Goal: Browse casually: Explore the website without a specific task or goal

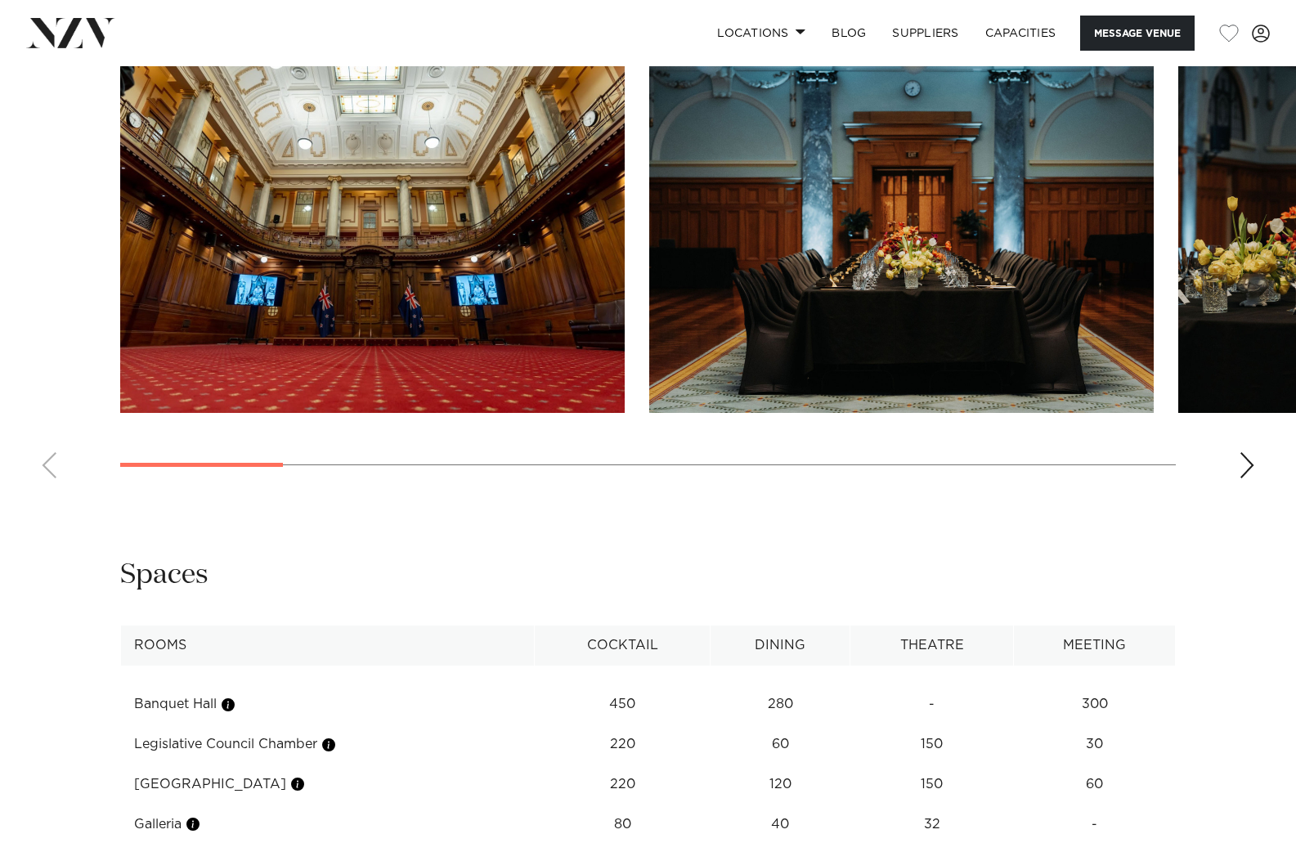
scroll to position [1635, 0]
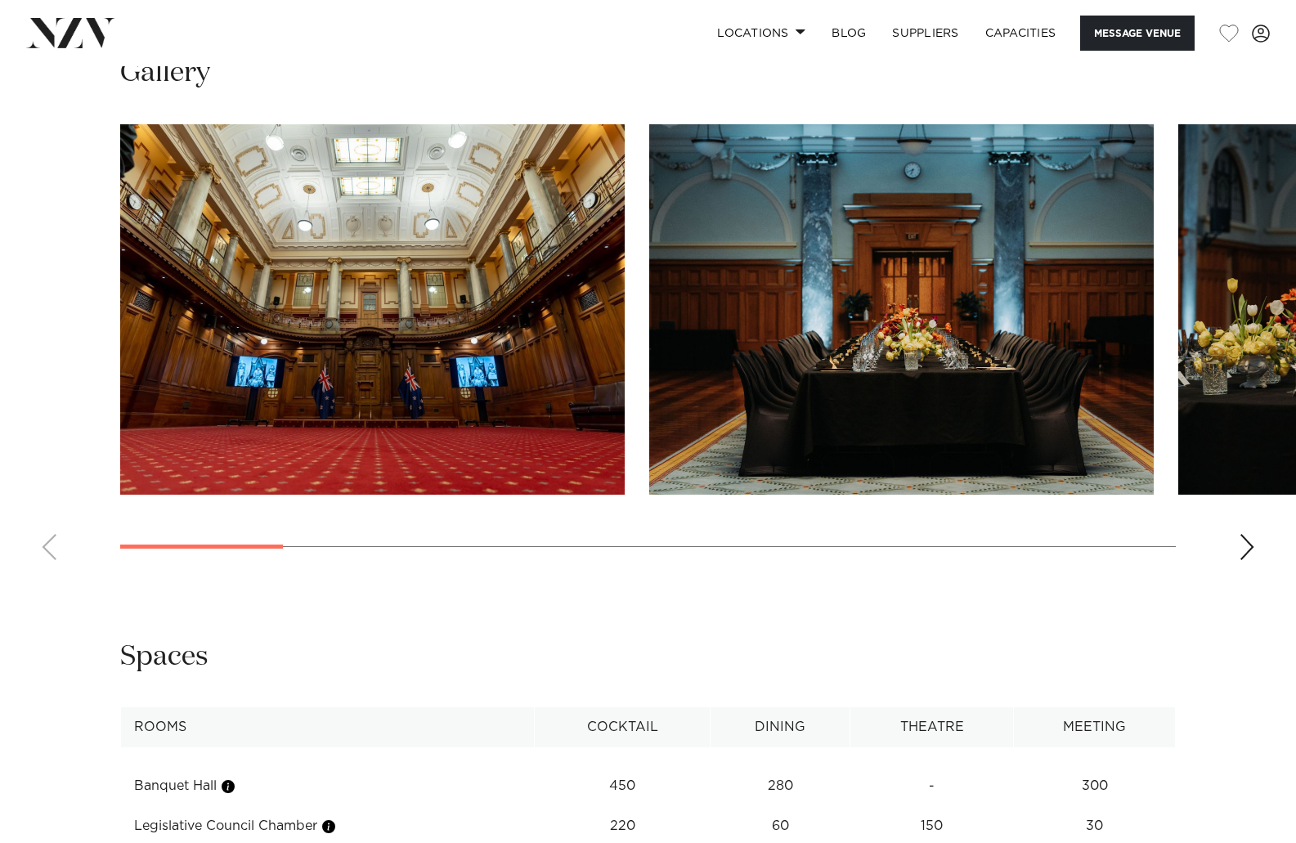
click at [1253, 534] on div "Next slide" at bounding box center [1247, 547] width 16 height 26
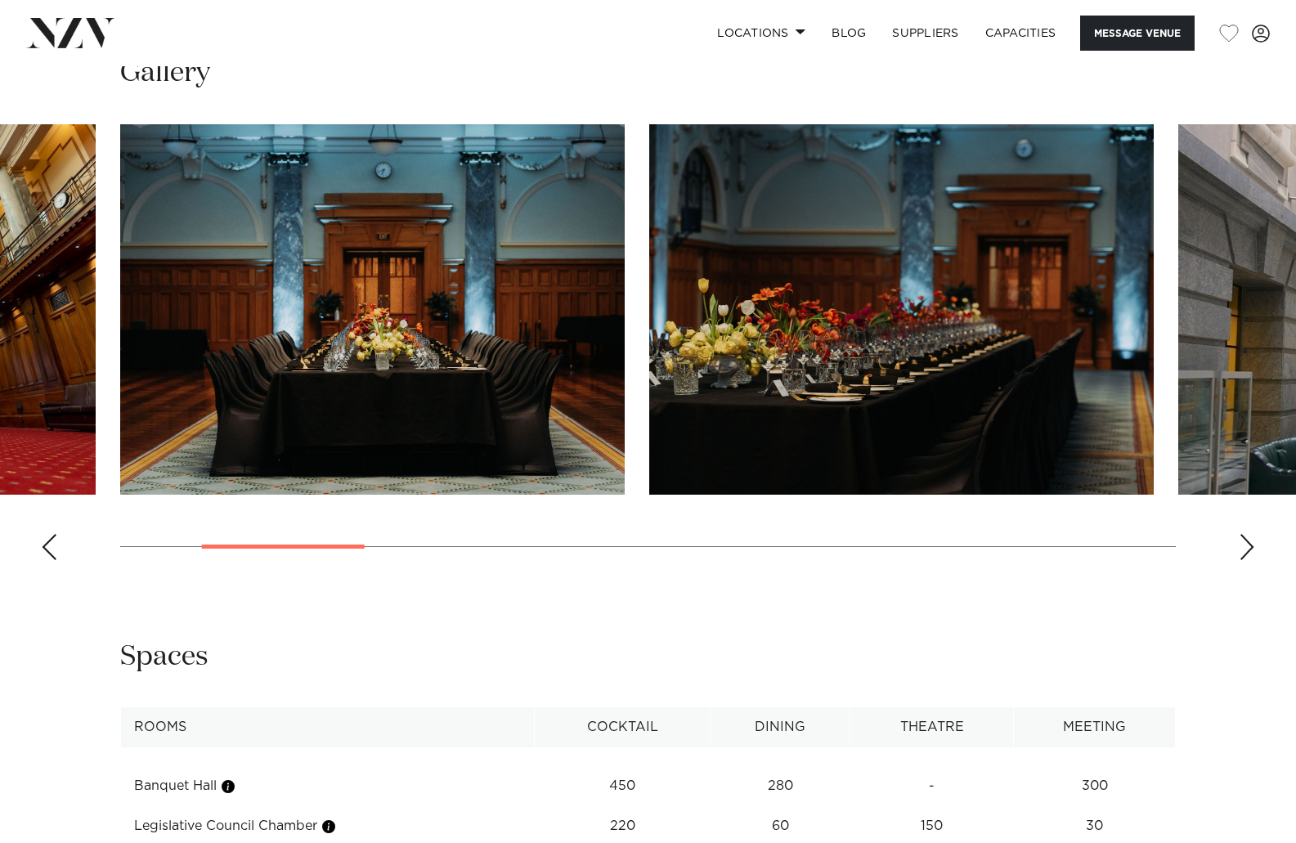
click at [1252, 534] on div "Next slide" at bounding box center [1247, 547] width 16 height 26
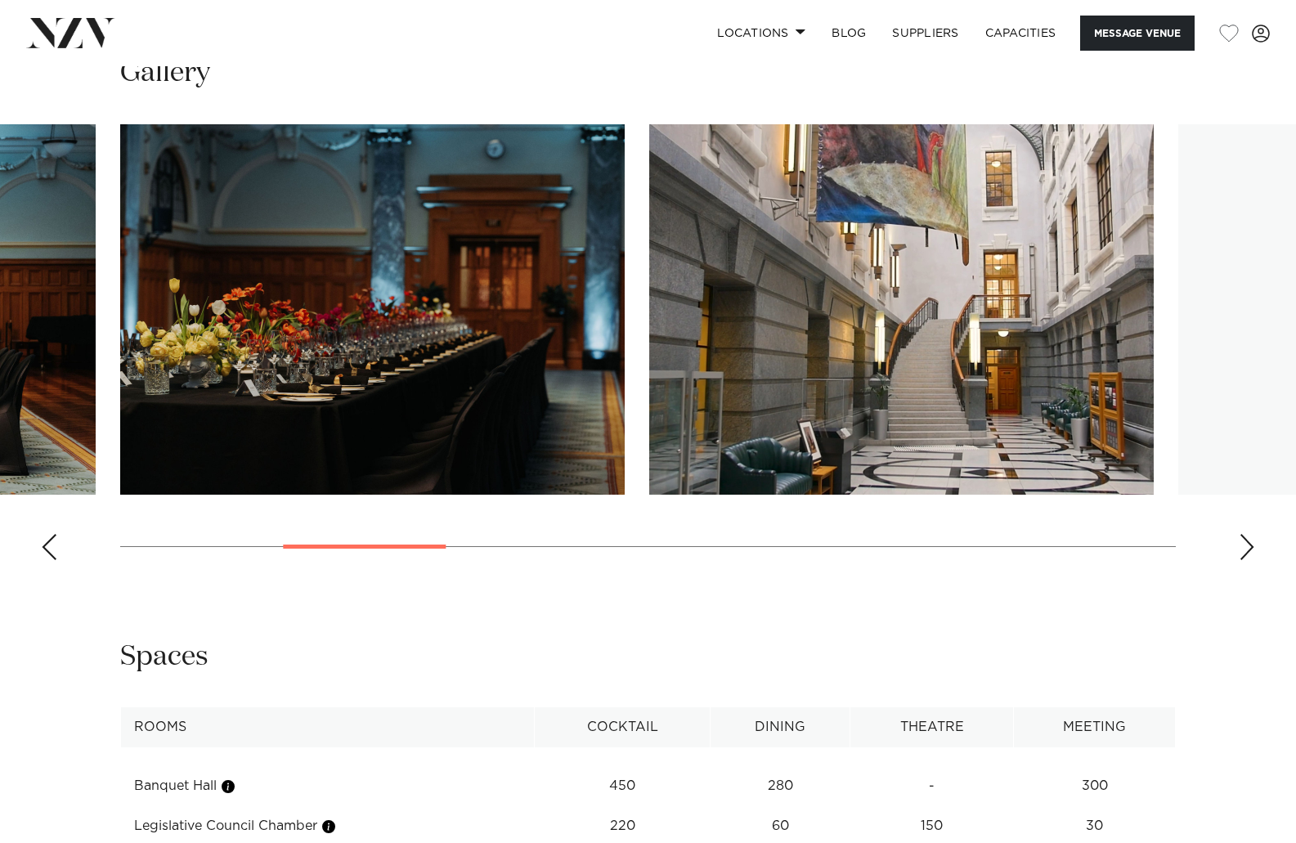
click at [1252, 534] on div "Next slide" at bounding box center [1247, 547] width 16 height 26
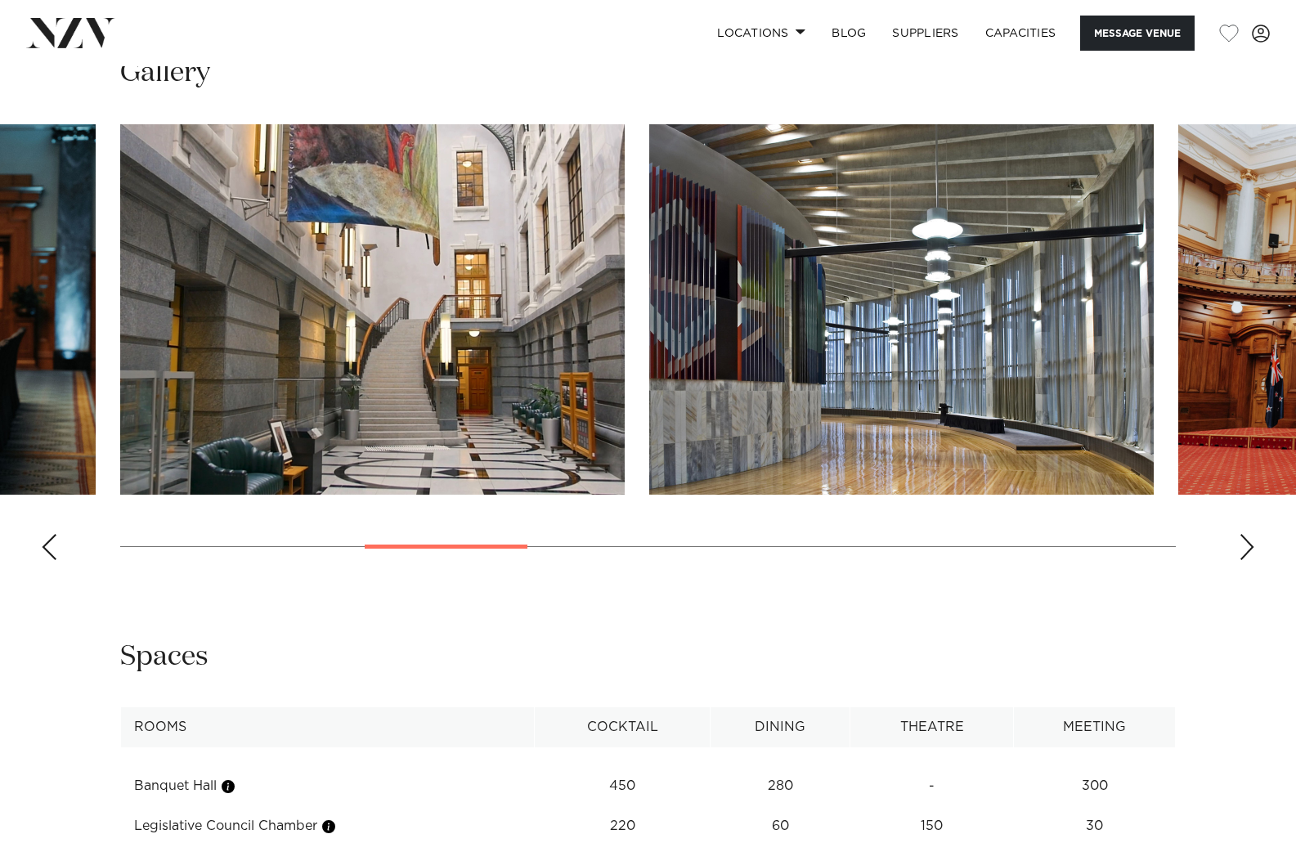
click at [1252, 534] on div "Next slide" at bounding box center [1247, 547] width 16 height 26
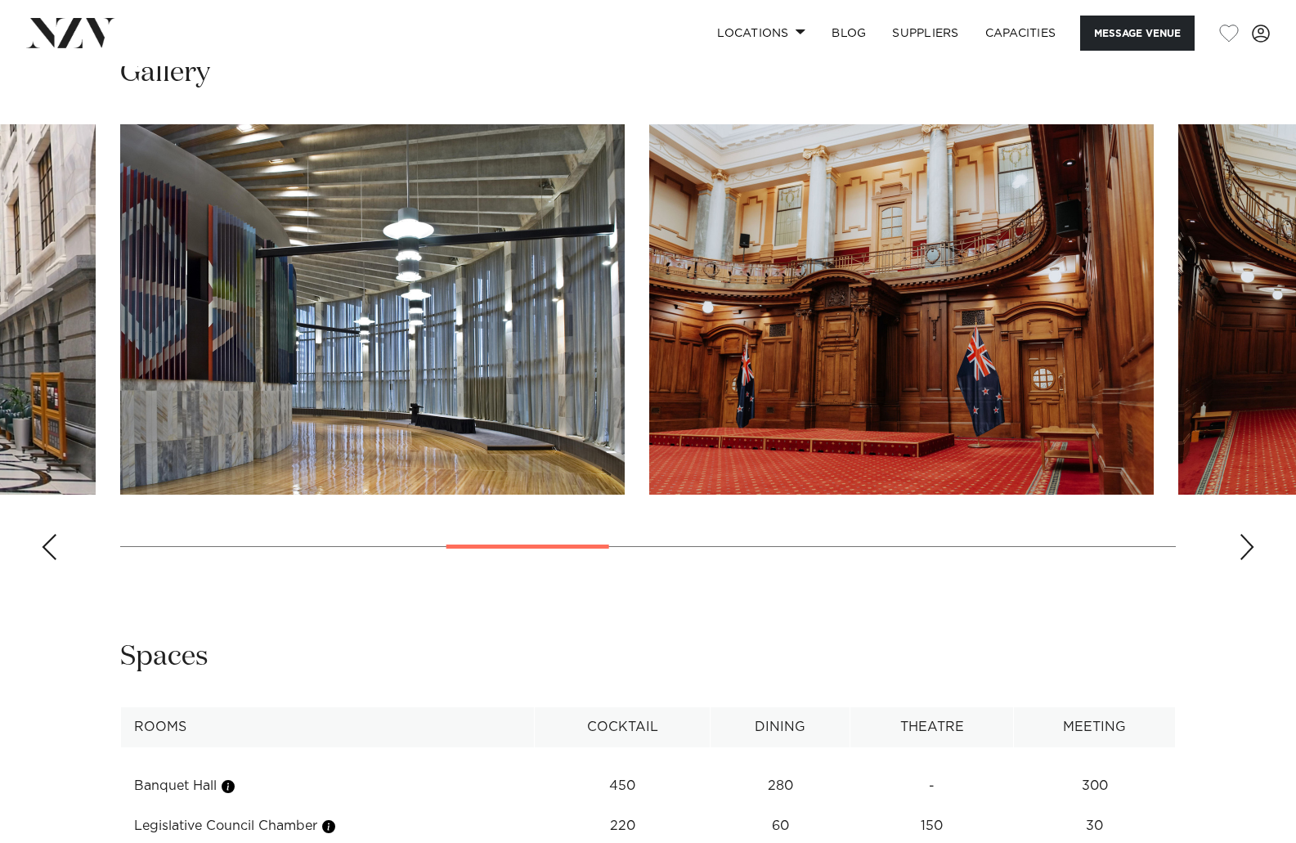
click at [1248, 534] on div "Next slide" at bounding box center [1247, 547] width 16 height 26
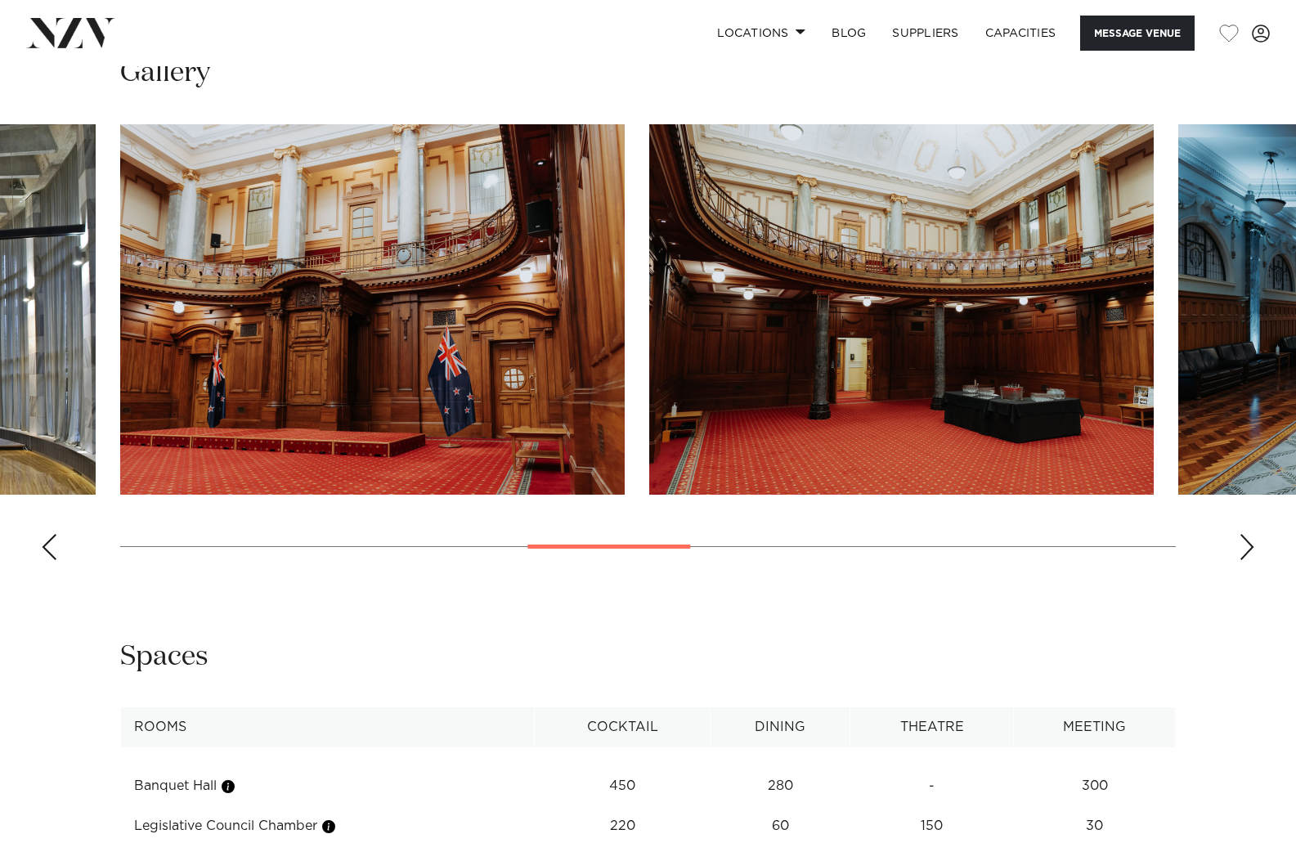
click at [1248, 534] on div "Next slide" at bounding box center [1247, 547] width 16 height 26
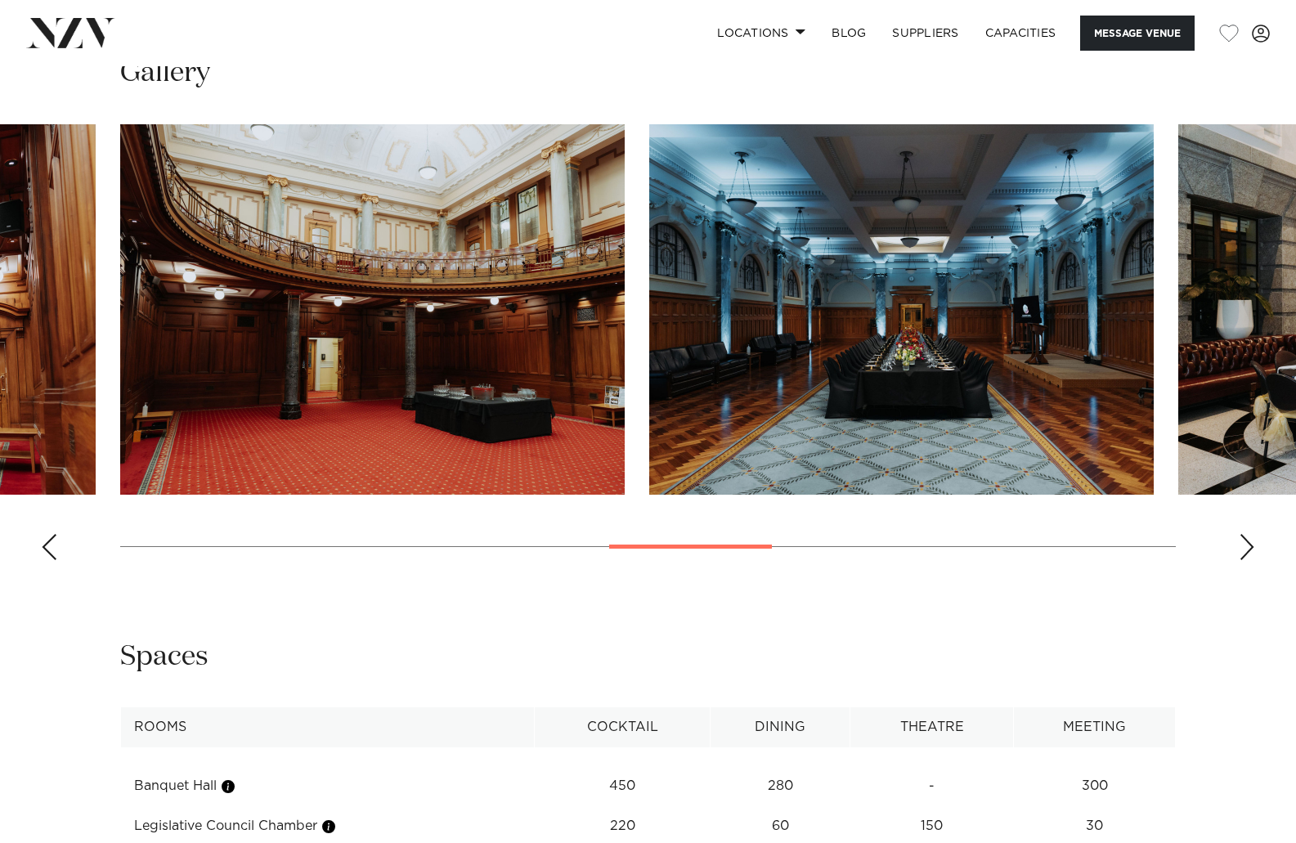
click at [1248, 534] on div "Next slide" at bounding box center [1247, 547] width 16 height 26
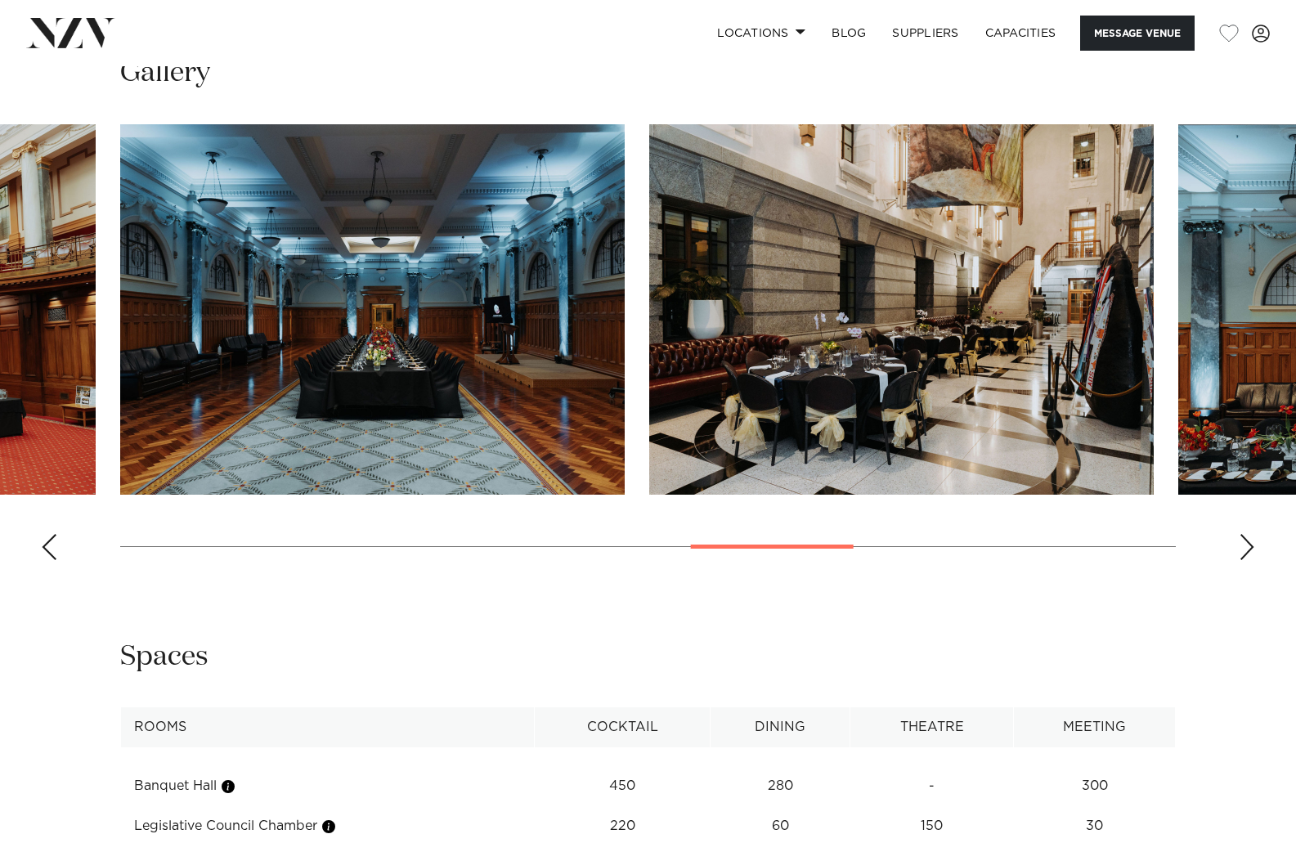
click at [1248, 534] on div "Next slide" at bounding box center [1247, 547] width 16 height 26
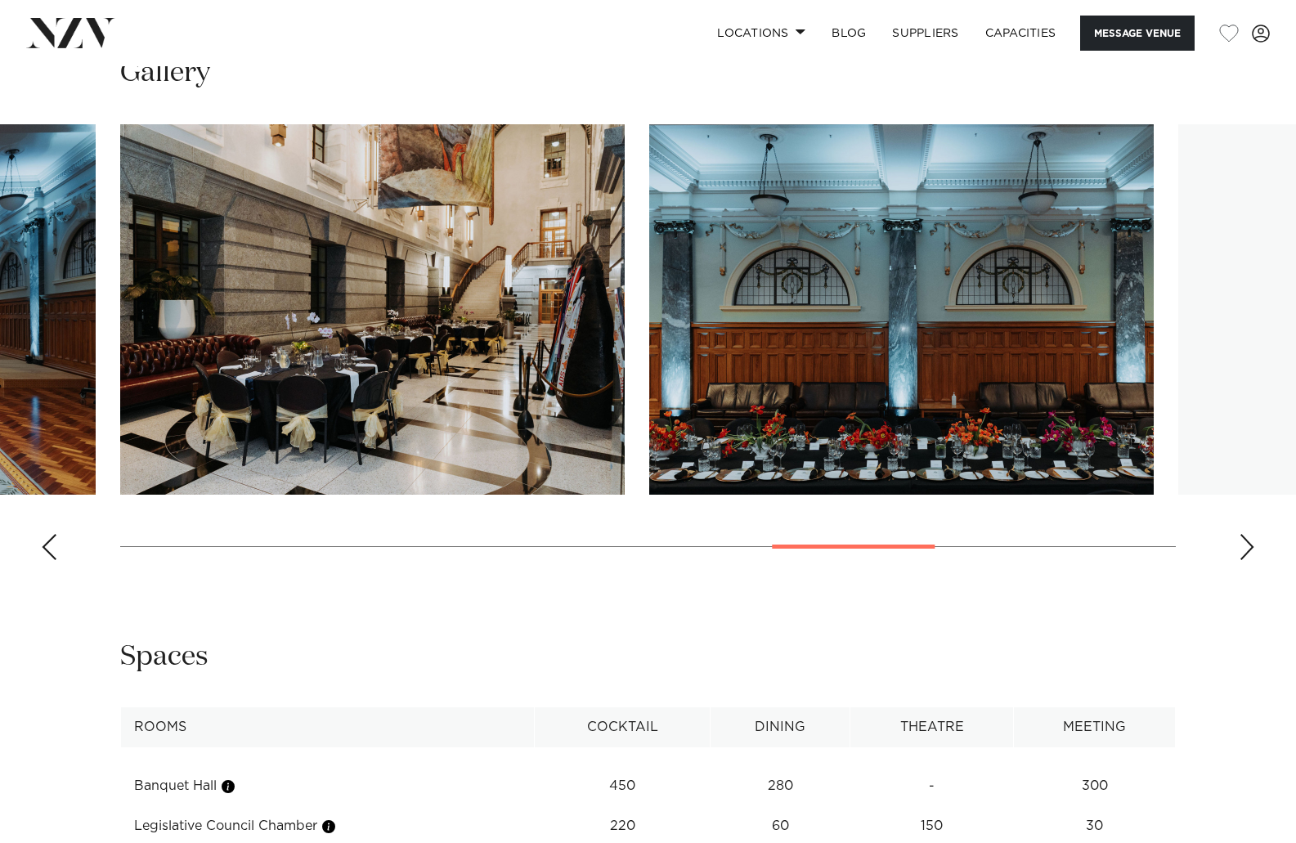
click at [1248, 534] on div "Next slide" at bounding box center [1247, 547] width 16 height 26
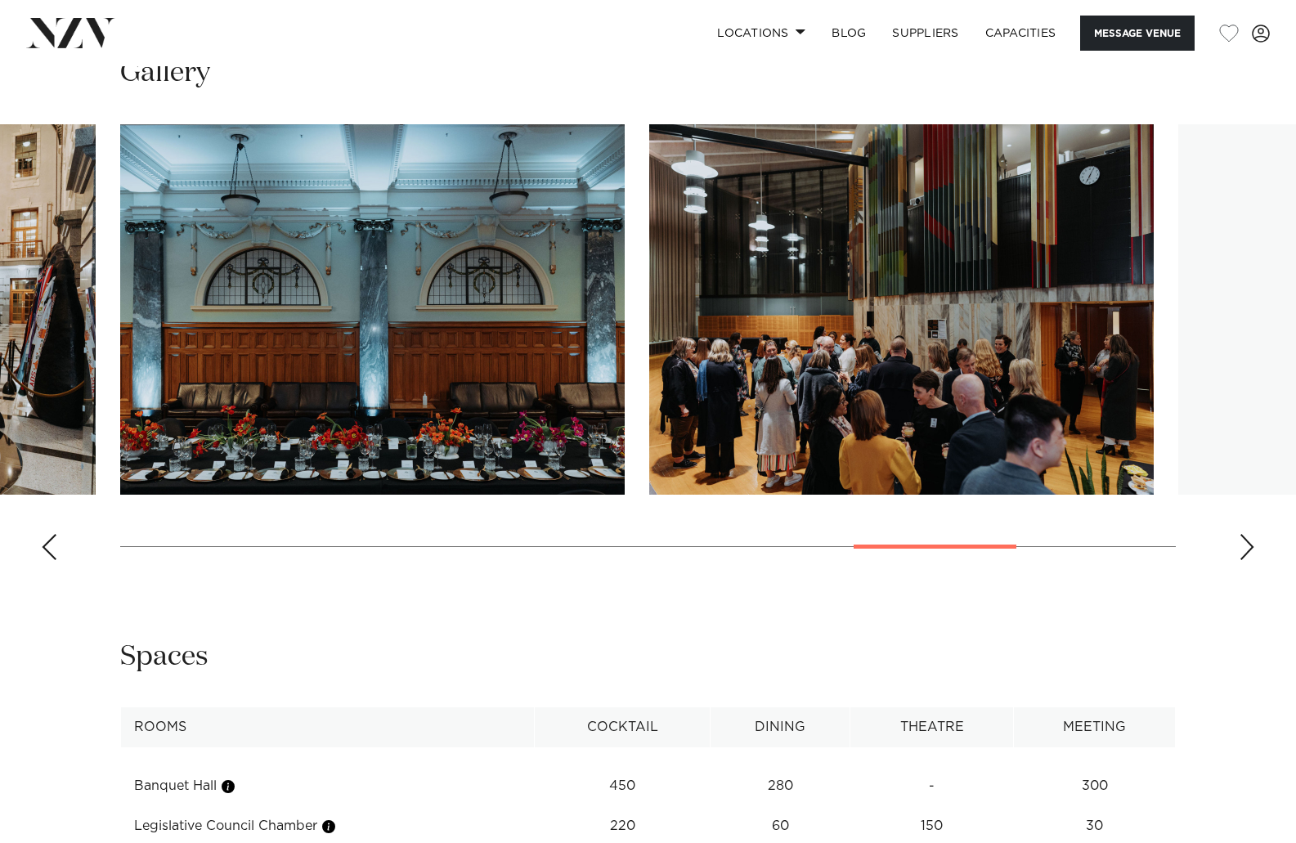
click at [1248, 534] on div "Next slide" at bounding box center [1247, 547] width 16 height 26
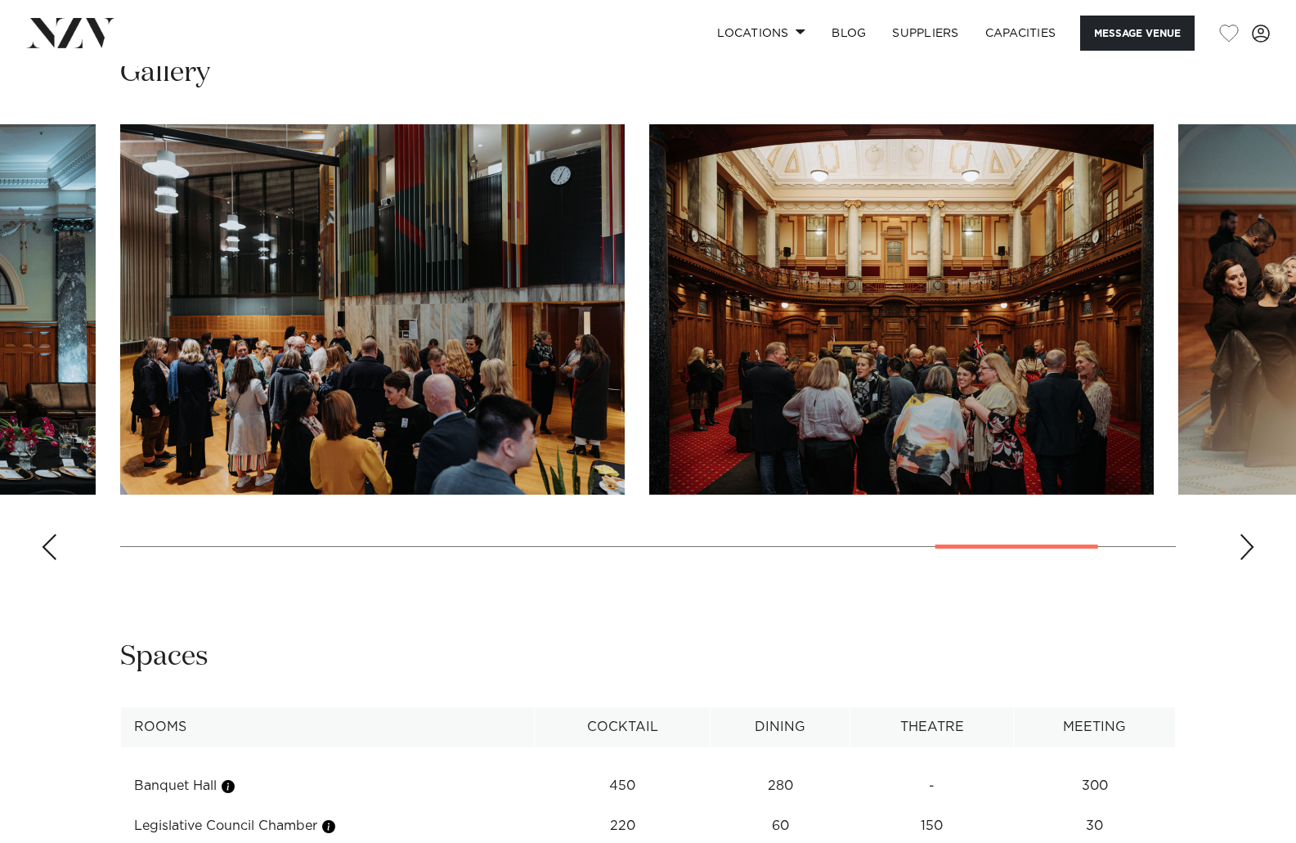
click at [1248, 534] on div "Next slide" at bounding box center [1247, 547] width 16 height 26
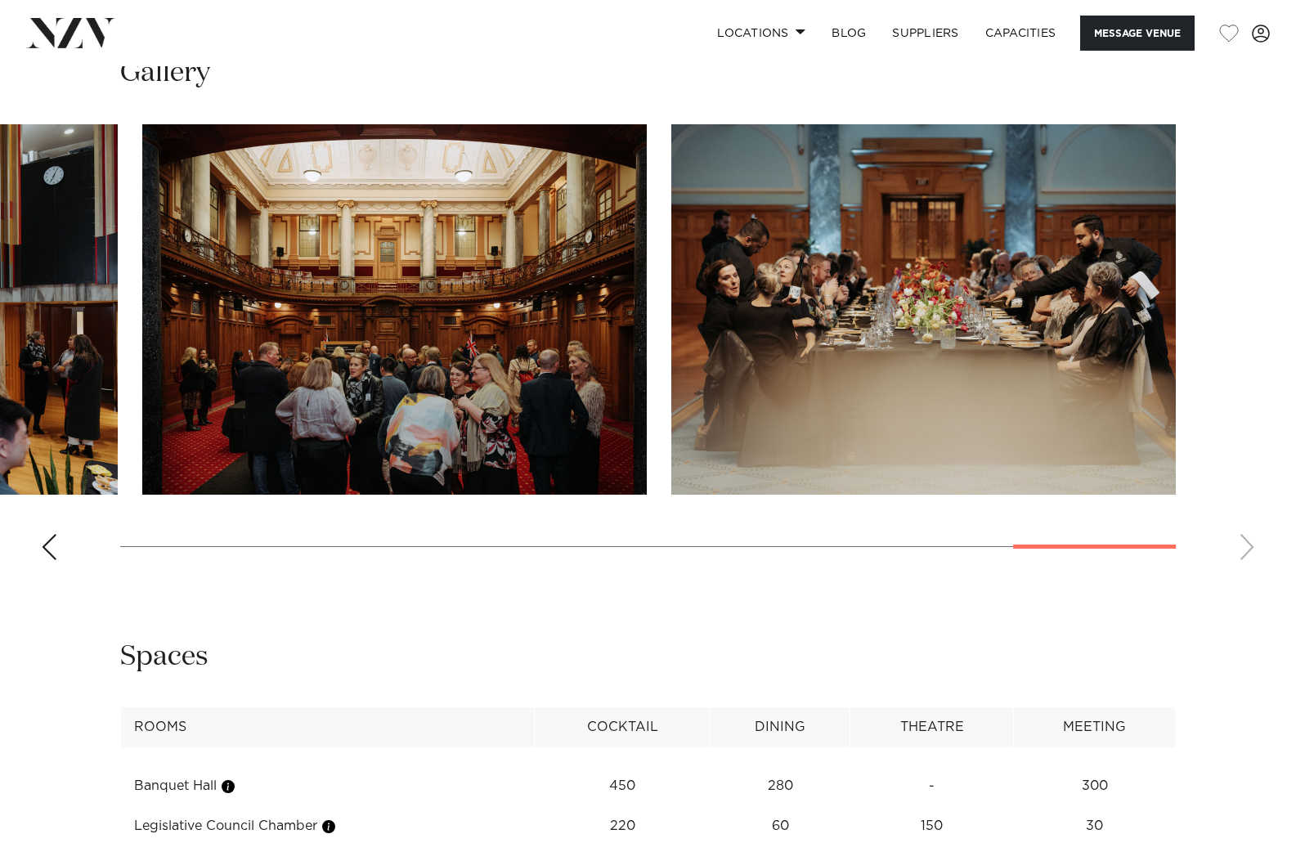
click at [1248, 529] on swiper-container at bounding box center [648, 348] width 1296 height 449
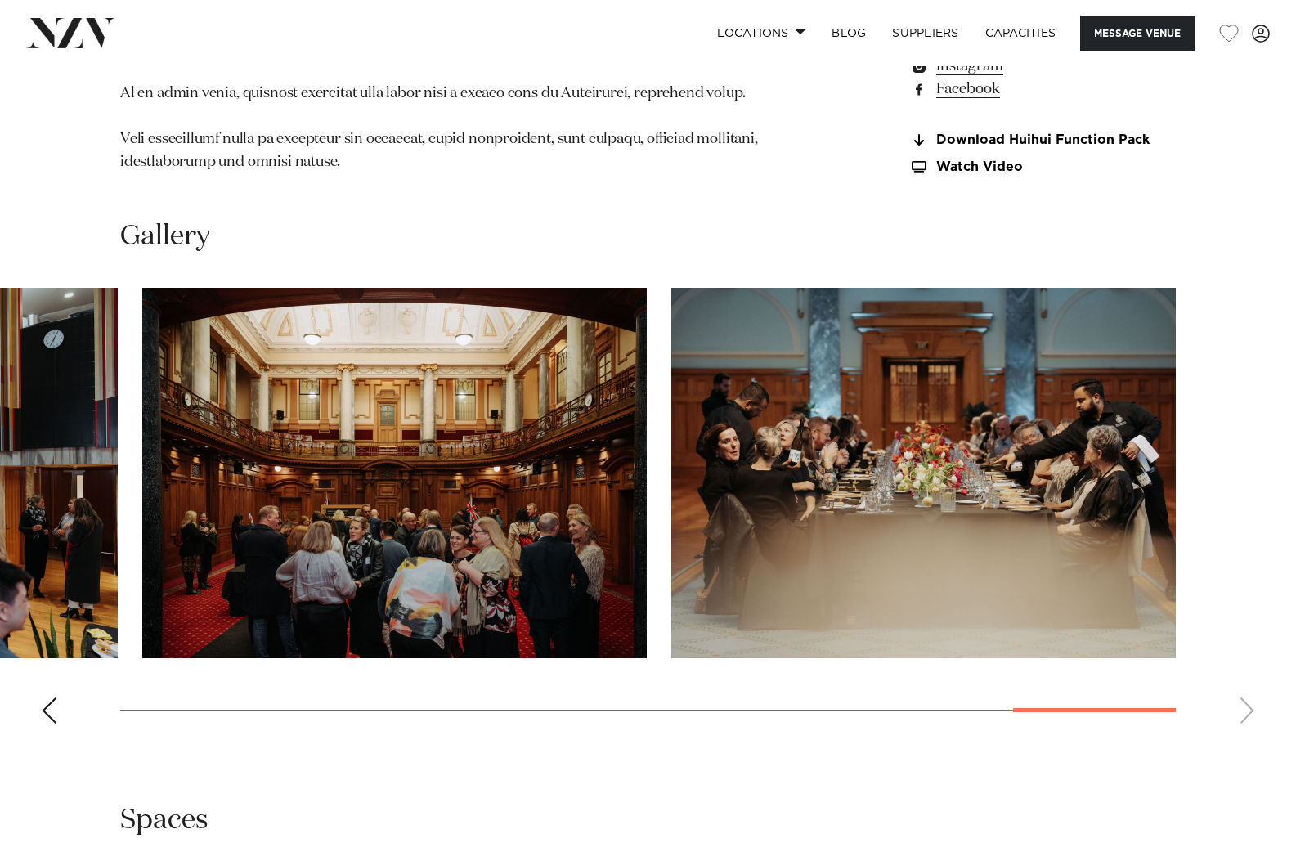
scroll to position [1553, 0]
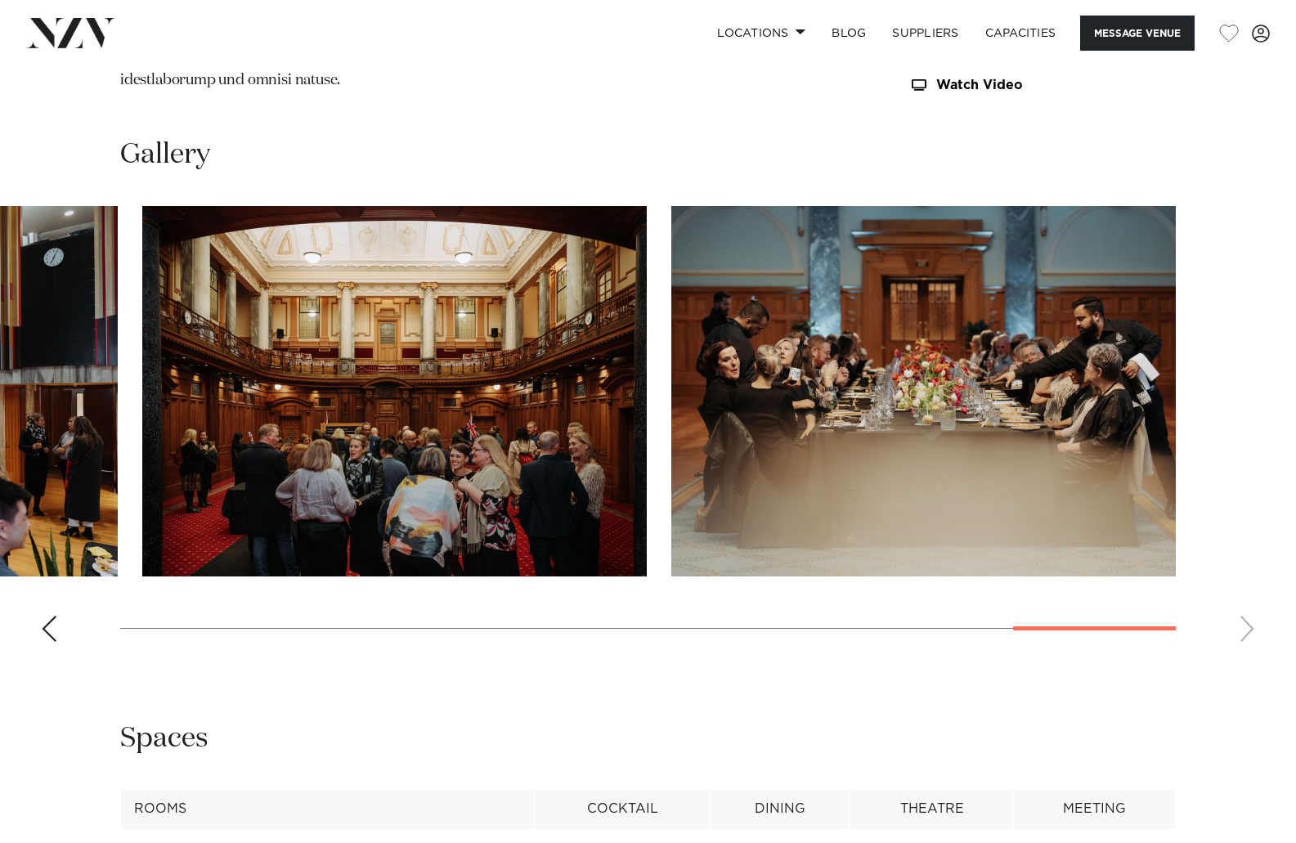
click at [47, 616] on div "Previous slide" at bounding box center [49, 629] width 16 height 26
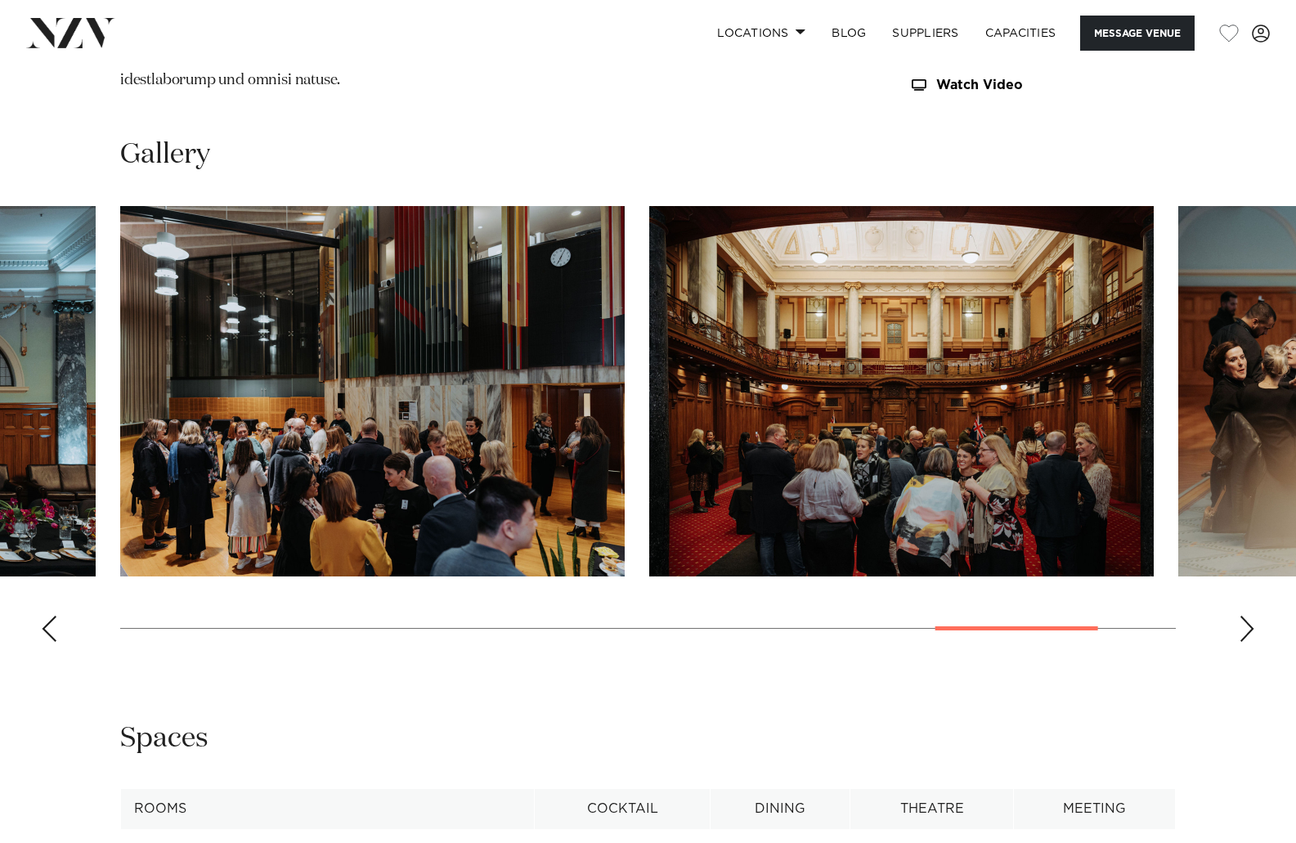
click at [47, 616] on div "Previous slide" at bounding box center [49, 629] width 16 height 26
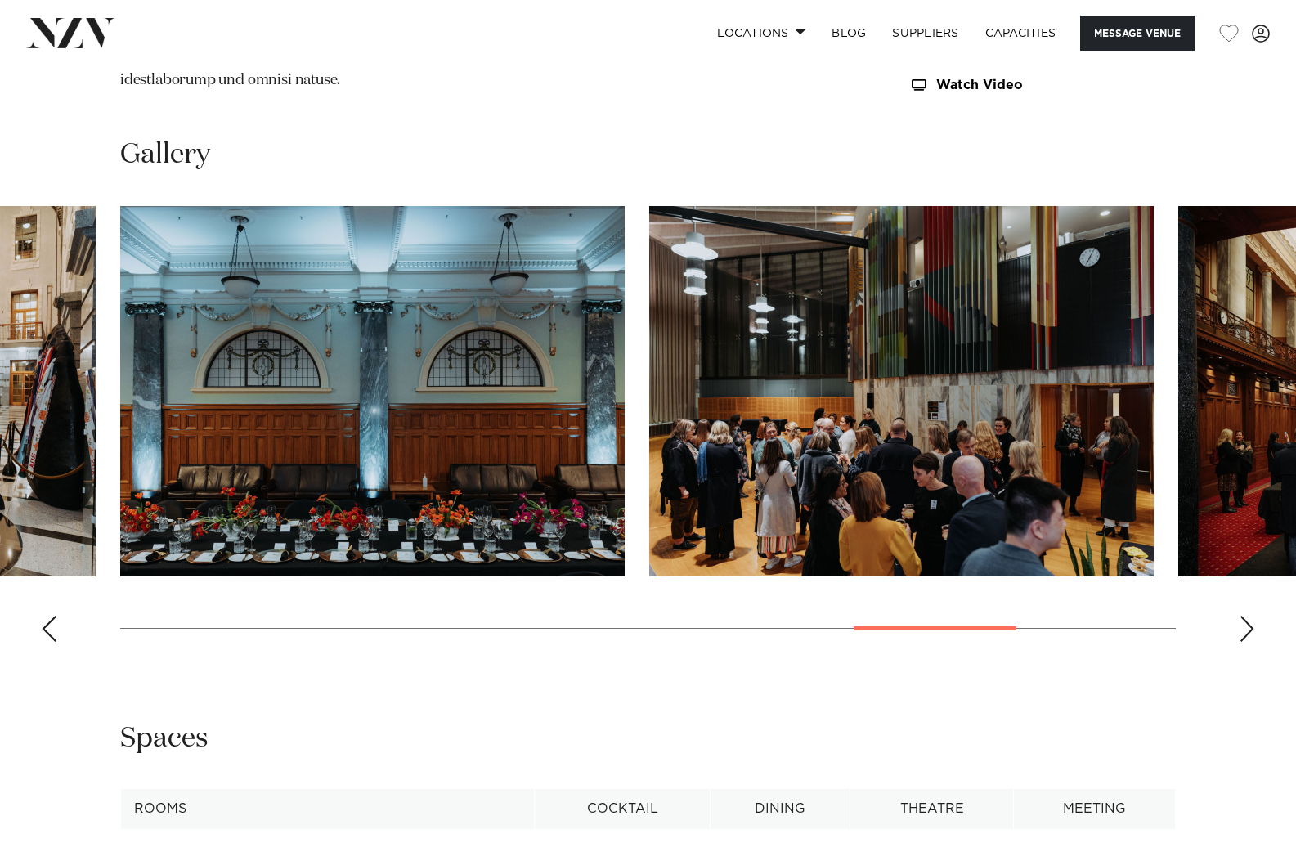
click at [47, 616] on div "Previous slide" at bounding box center [49, 629] width 16 height 26
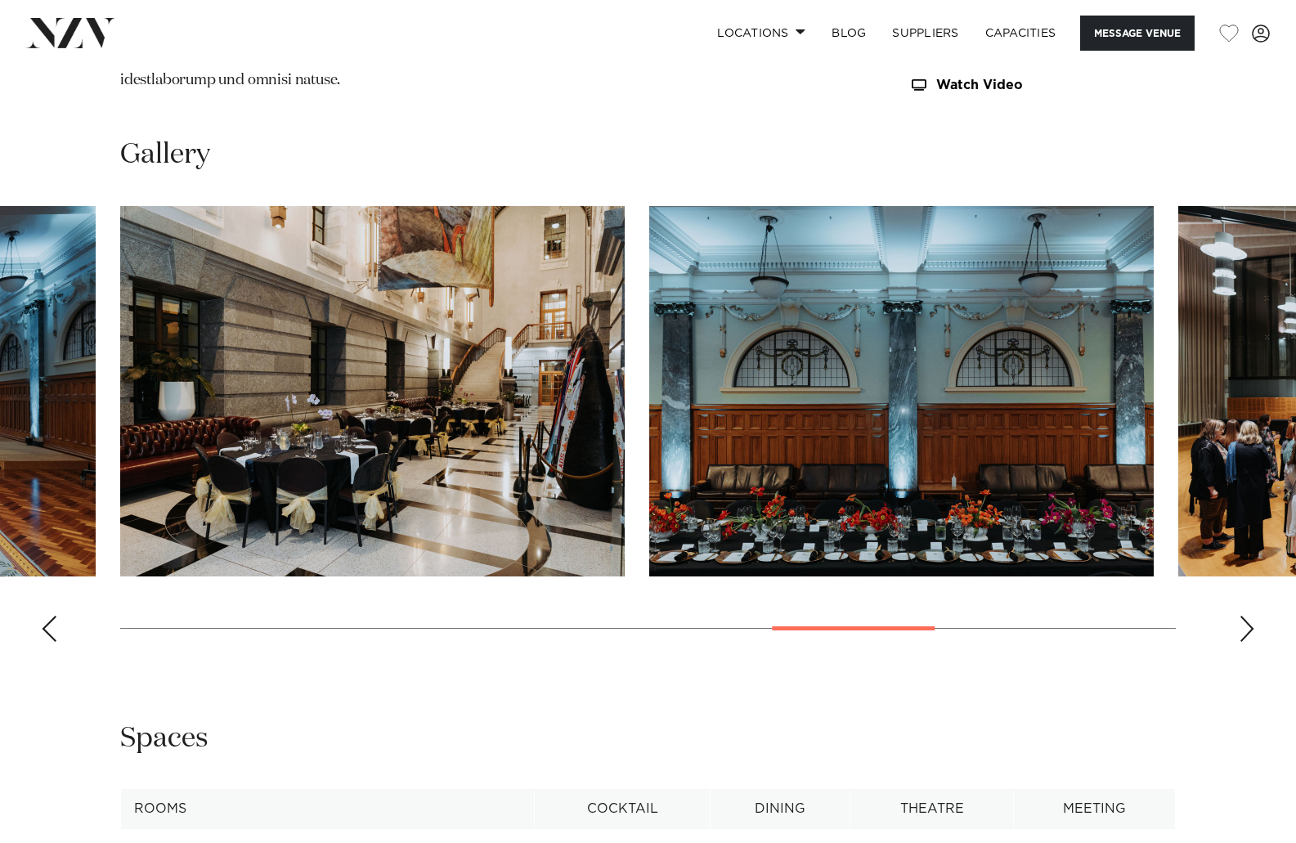
click at [47, 616] on div "Previous slide" at bounding box center [49, 629] width 16 height 26
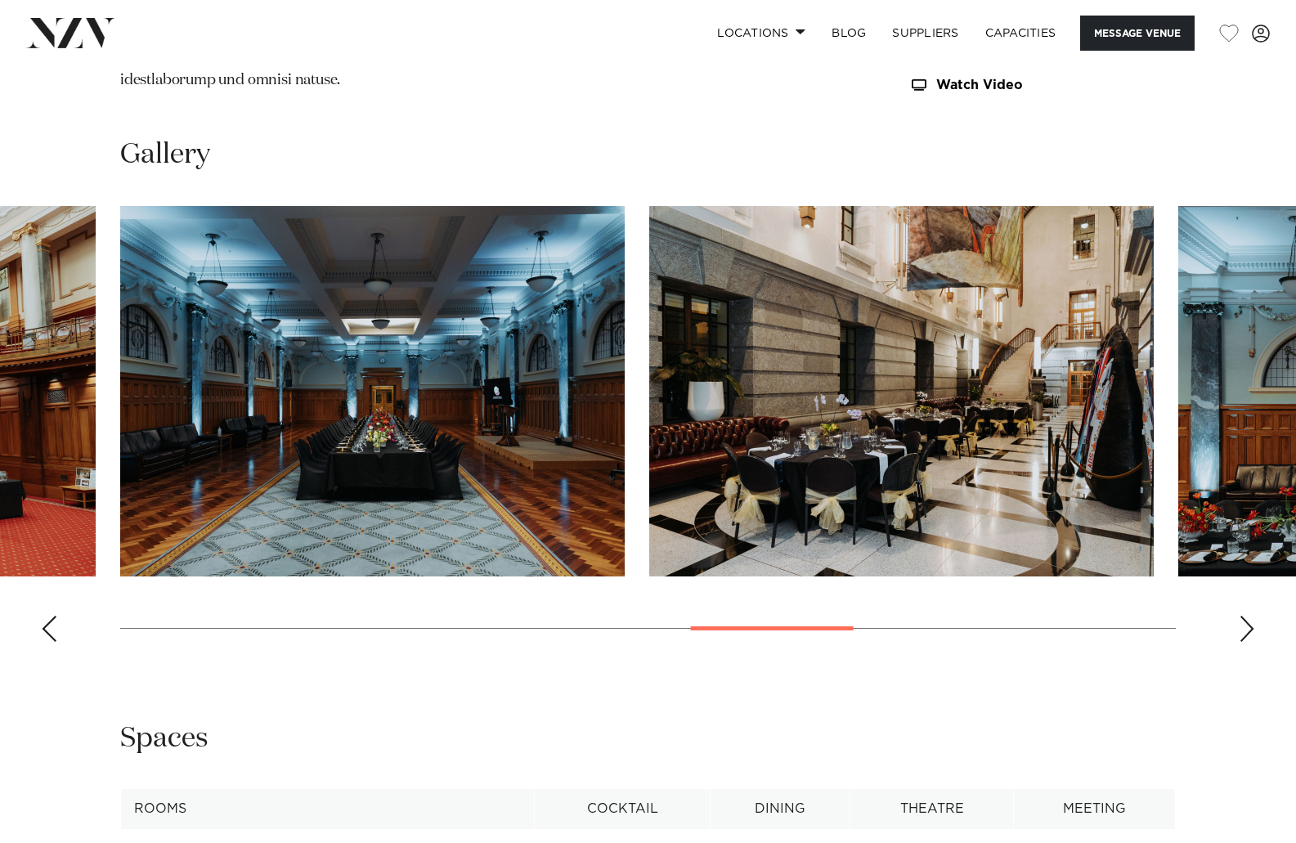
click at [47, 616] on div "Previous slide" at bounding box center [49, 629] width 16 height 26
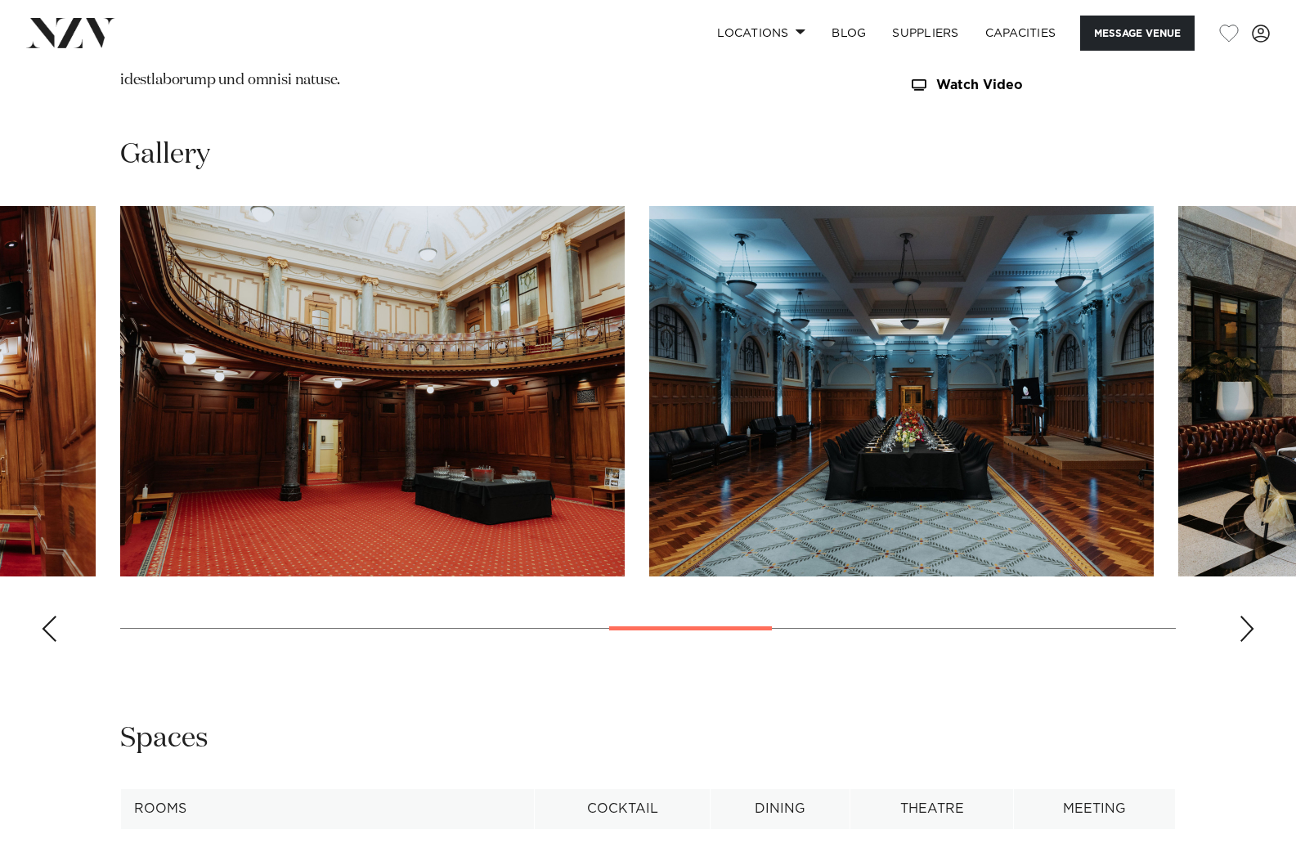
click at [47, 616] on div "Previous slide" at bounding box center [49, 629] width 16 height 26
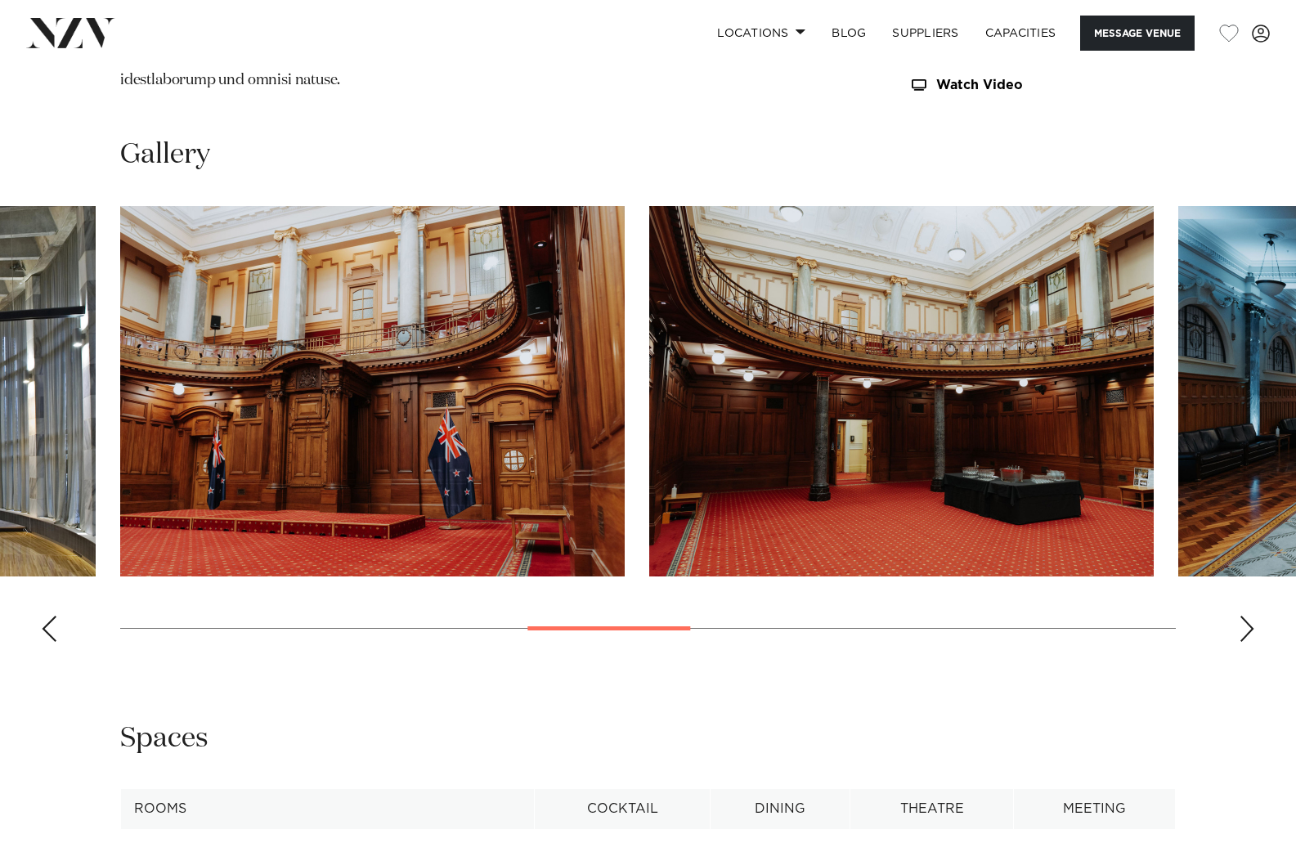
click at [47, 616] on div "Previous slide" at bounding box center [49, 629] width 16 height 26
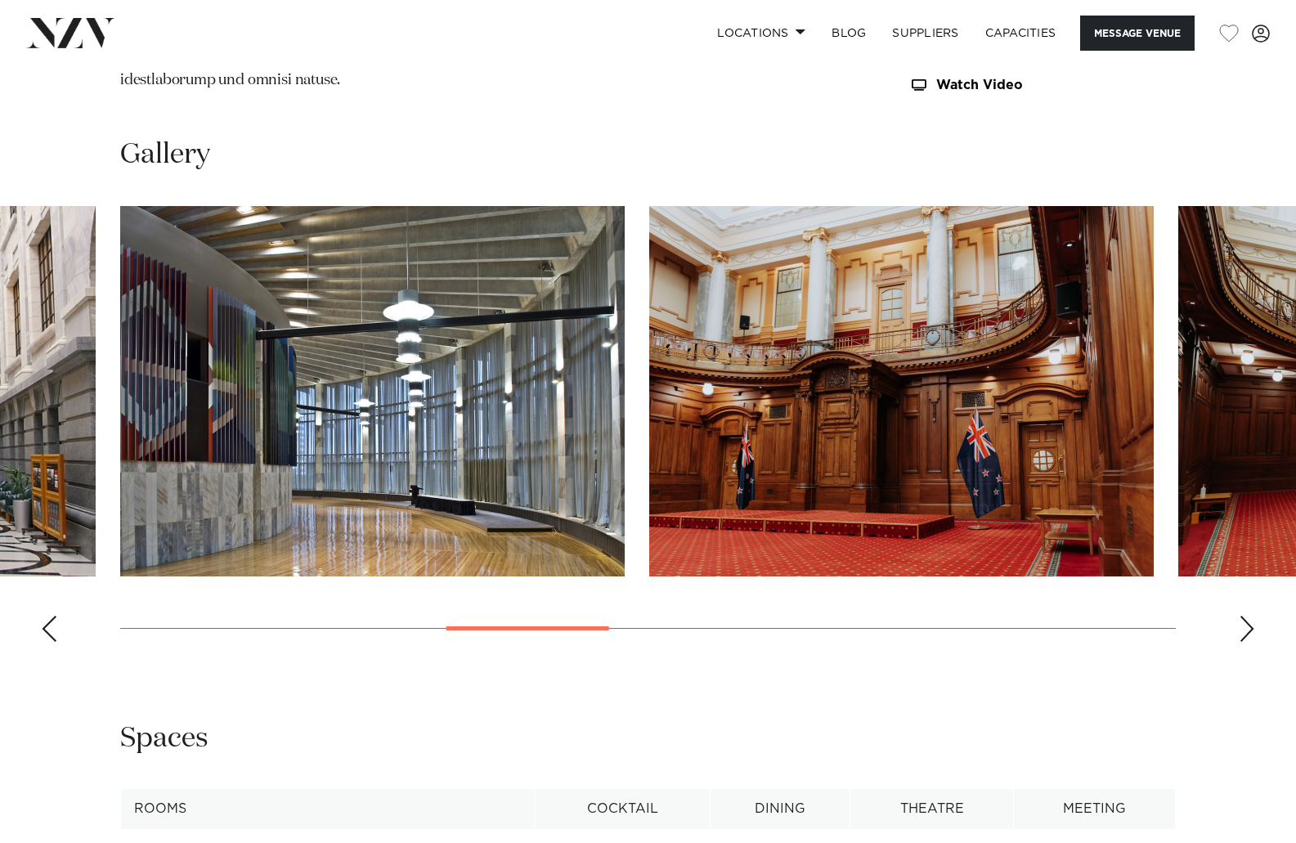
click at [47, 616] on div "Previous slide" at bounding box center [49, 629] width 16 height 26
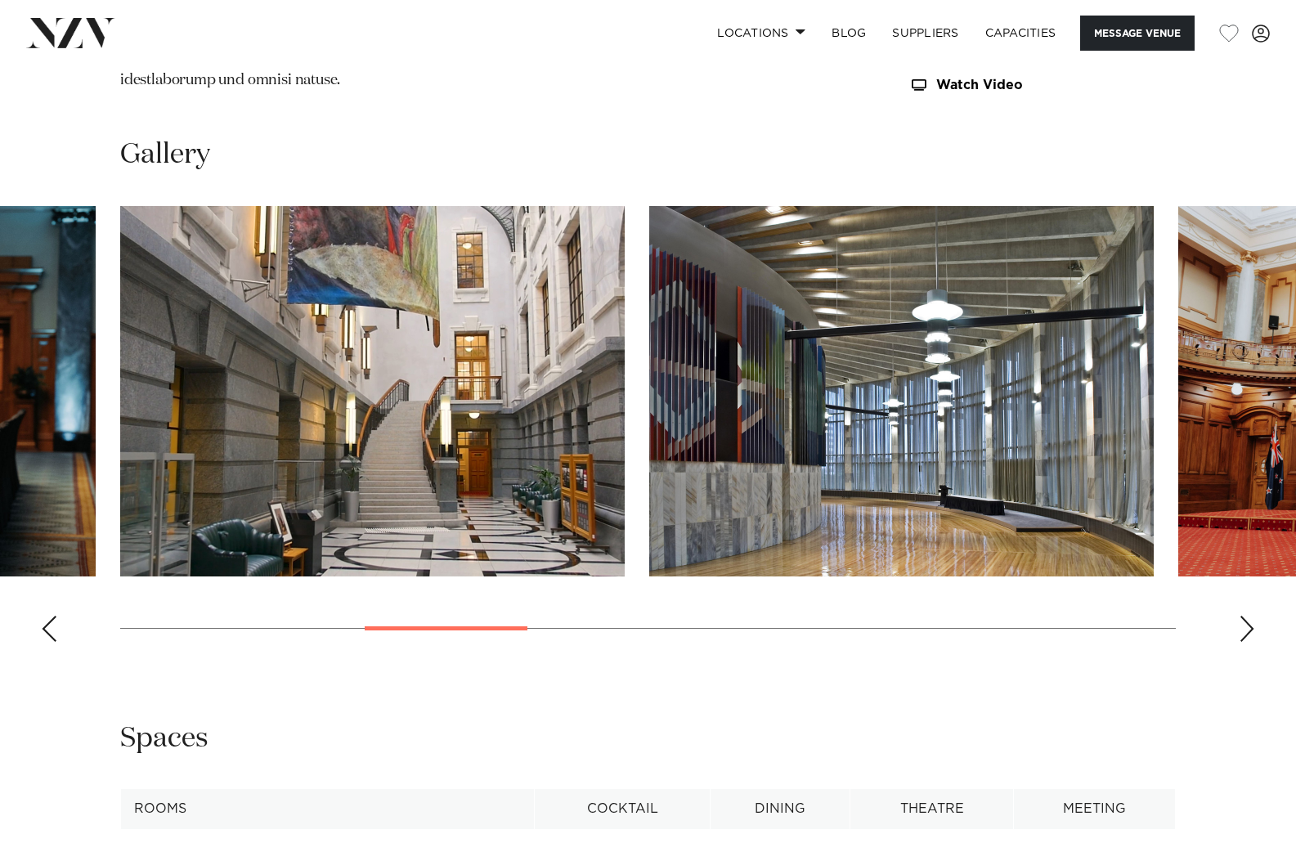
click at [47, 616] on div "Previous slide" at bounding box center [49, 629] width 16 height 26
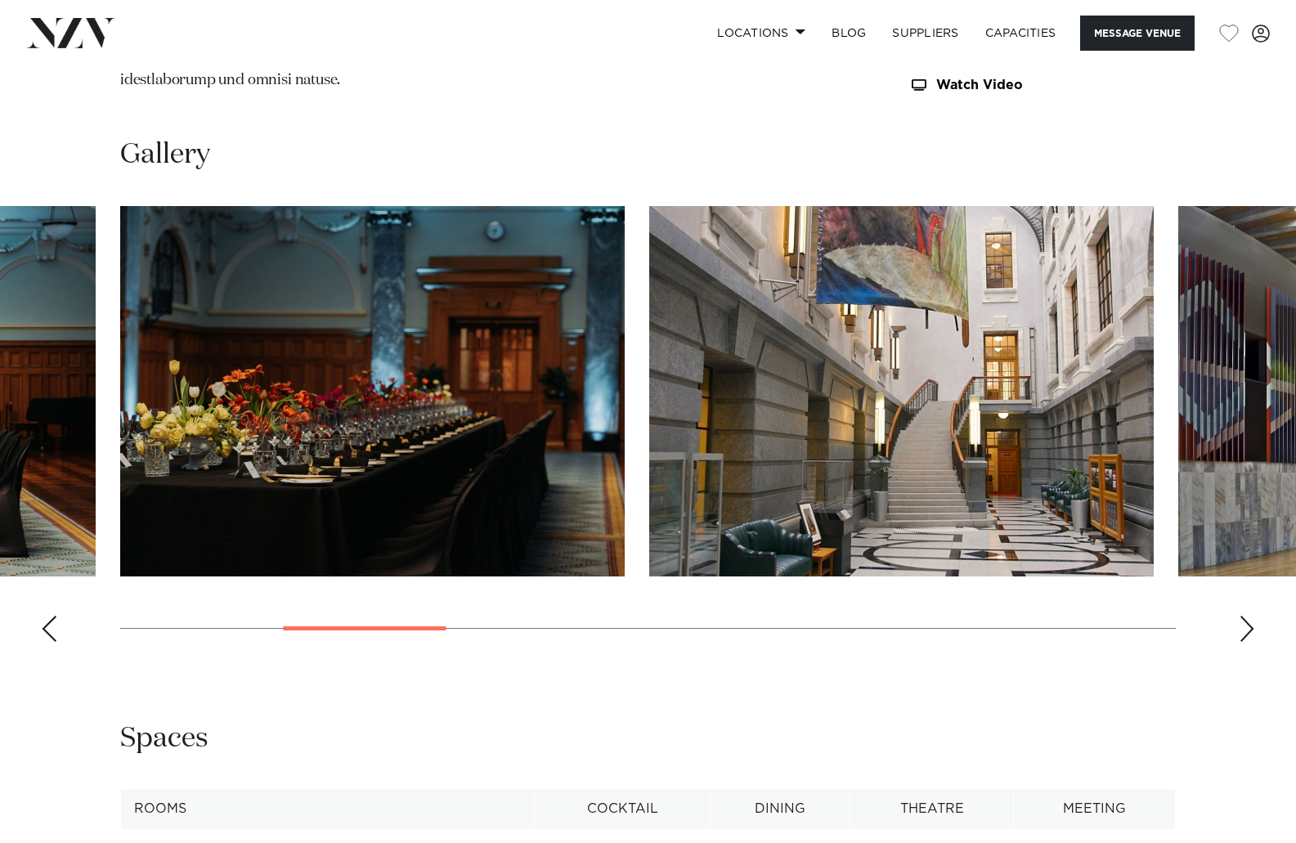
click at [47, 616] on div "Previous slide" at bounding box center [49, 629] width 16 height 26
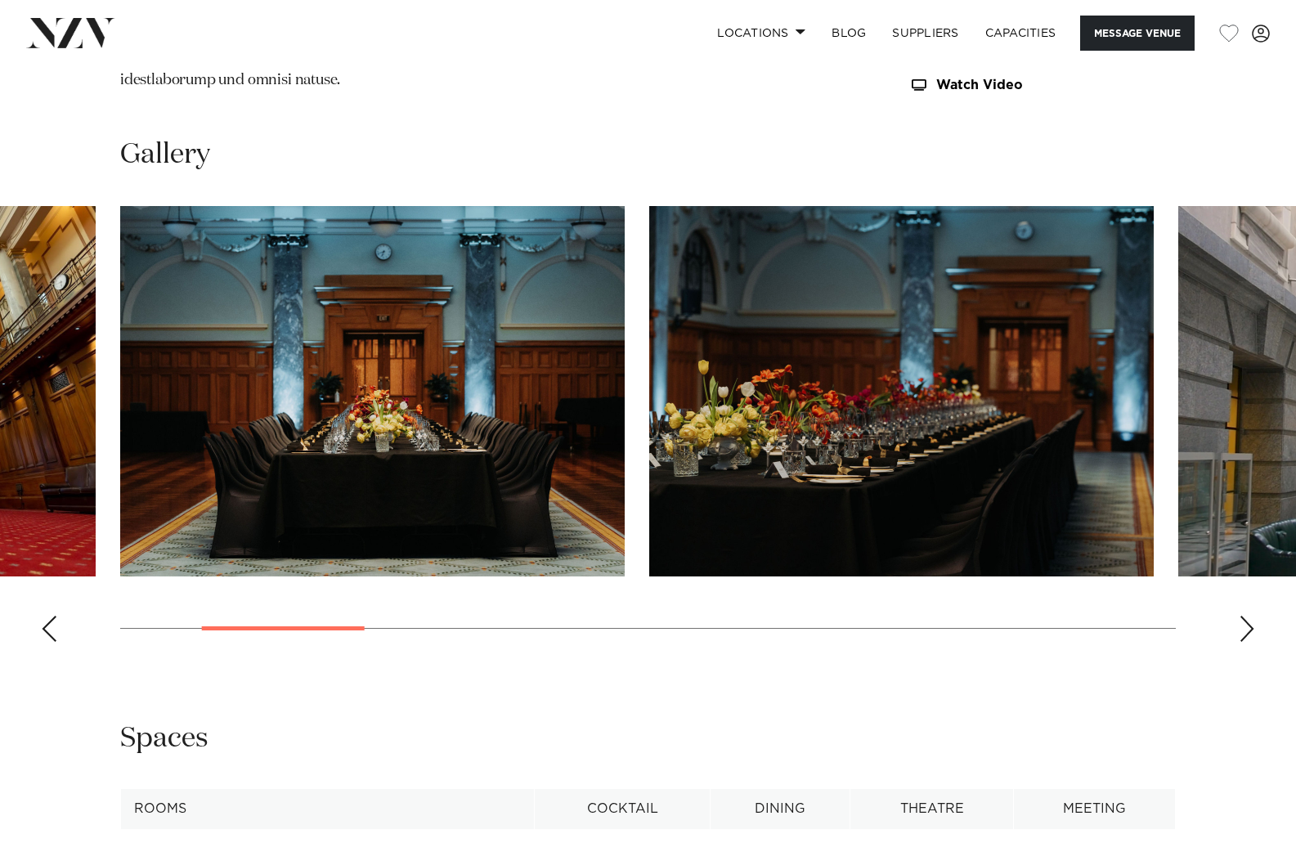
click at [47, 616] on div "Previous slide" at bounding box center [49, 629] width 16 height 26
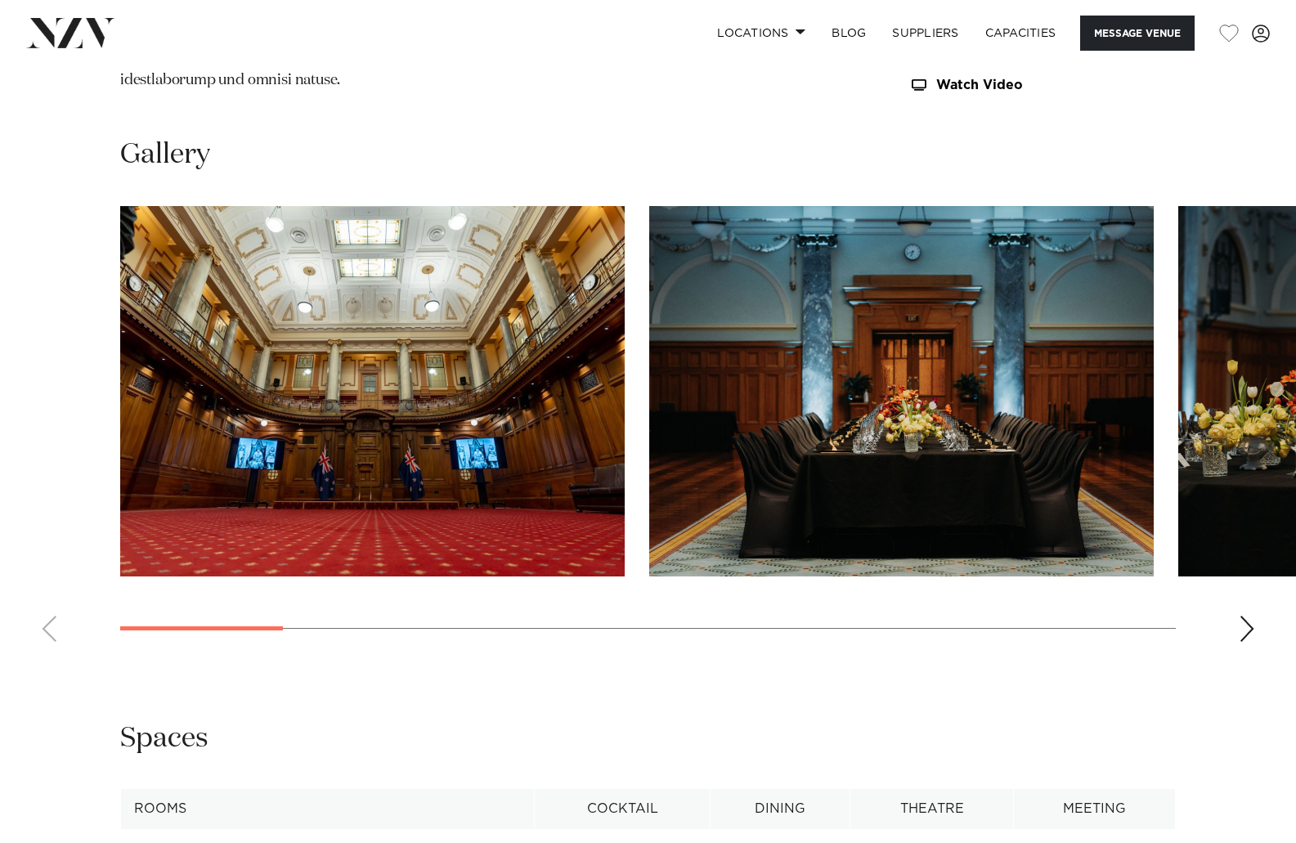
click at [47, 598] on swiper-container at bounding box center [648, 430] width 1296 height 449
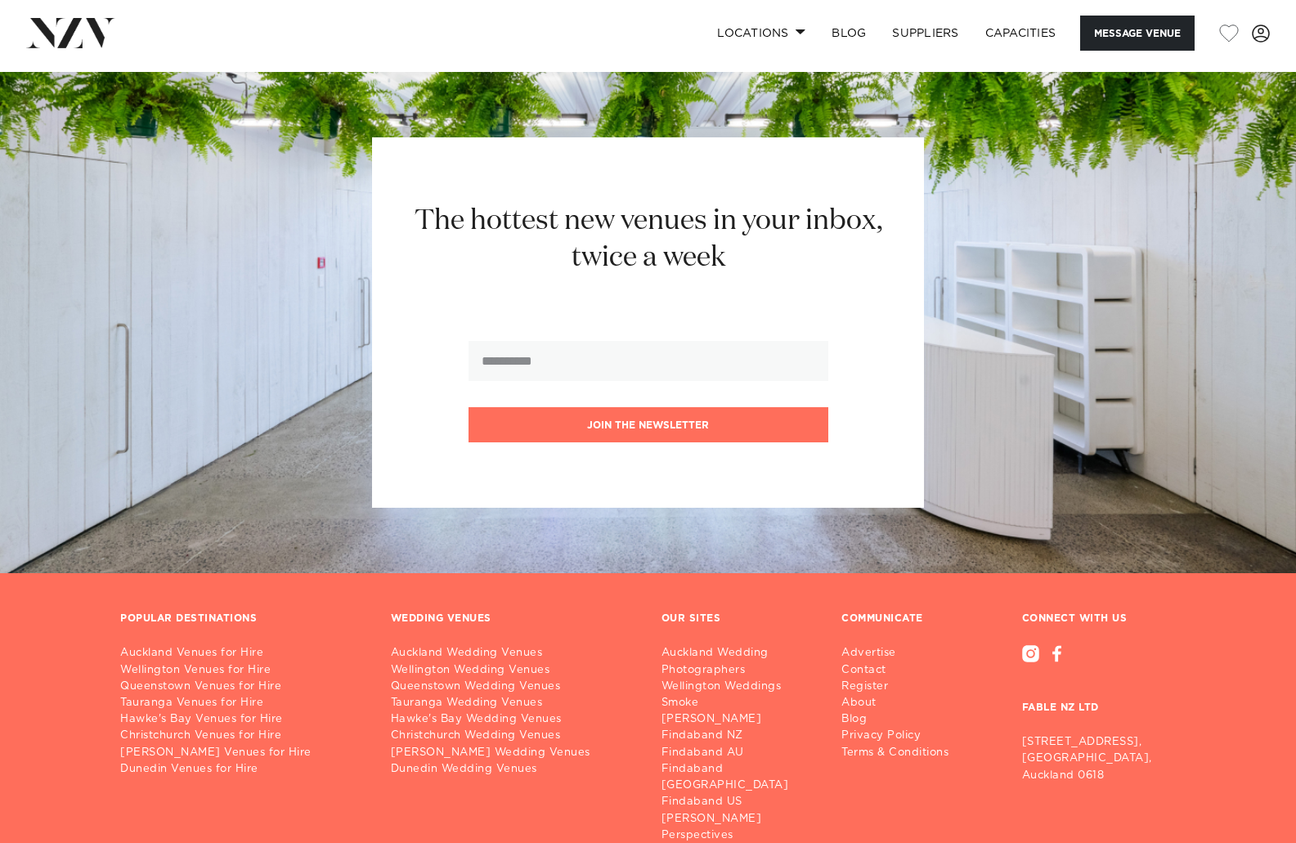
scroll to position [2616, 0]
